Goal: Task Accomplishment & Management: Use online tool/utility

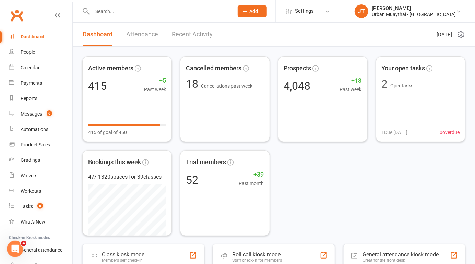
scroll to position [50, 0]
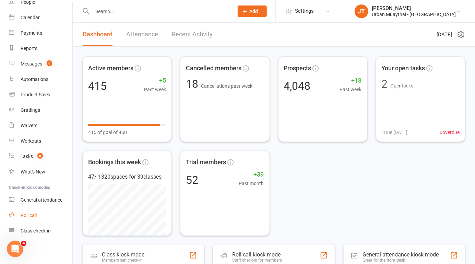
click at [30, 217] on div "Roll call" at bounding box center [29, 215] width 16 height 5
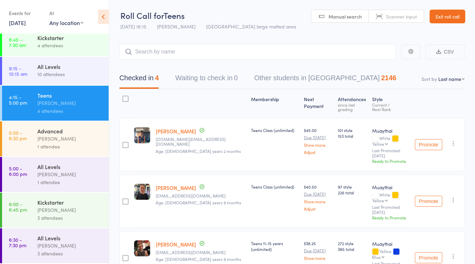
scroll to position [65, 0]
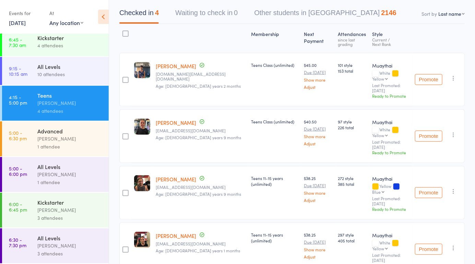
click at [72, 177] on div "[PERSON_NAME]" at bounding box center [70, 174] width 66 height 8
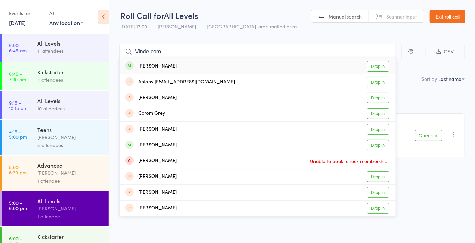
type input "Vinde com"
click at [377, 69] on link "Drop in" at bounding box center [378, 66] width 22 height 11
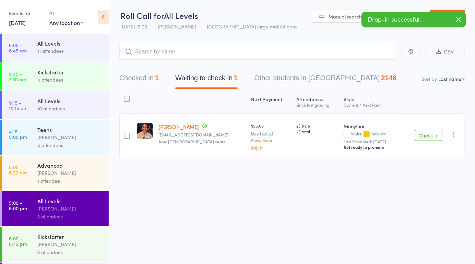
click at [32, 140] on link "4:15 - 5:00 pm Teens [PERSON_NAME] 4 attendees" at bounding box center [55, 137] width 107 height 35
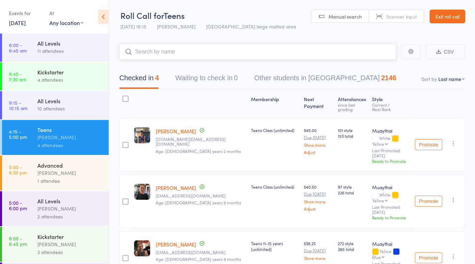
click at [292, 54] on input "search" at bounding box center [257, 52] width 277 height 16
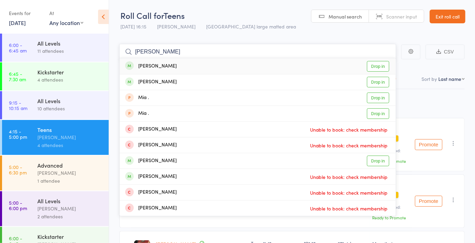
type input "[PERSON_NAME]"
click at [378, 69] on link "Drop in" at bounding box center [378, 66] width 22 height 11
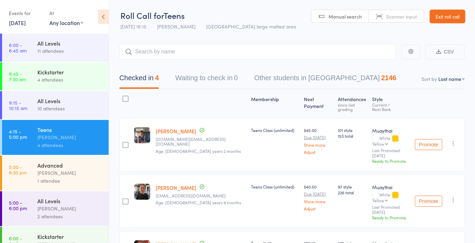
click at [344, 19] on span "Manual search" at bounding box center [345, 16] width 33 height 7
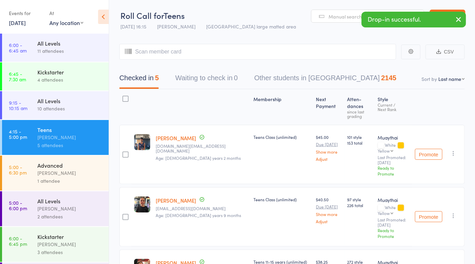
click at [80, 208] on div "[PERSON_NAME]" at bounding box center [70, 209] width 66 height 8
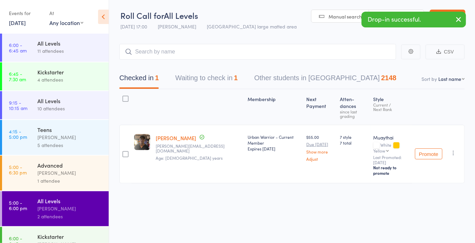
click at [332, 17] on span "Manual search" at bounding box center [345, 16] width 33 height 7
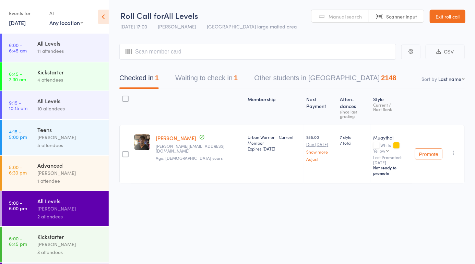
click at [83, 176] on div "[PERSON_NAME]" at bounding box center [70, 173] width 66 height 8
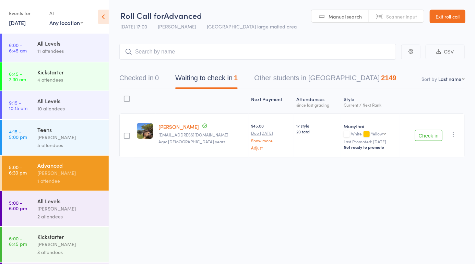
click at [354, 16] on span "Manual search" at bounding box center [345, 16] width 33 height 7
type input "5950"
